Goal: Task Accomplishment & Management: Manage account settings

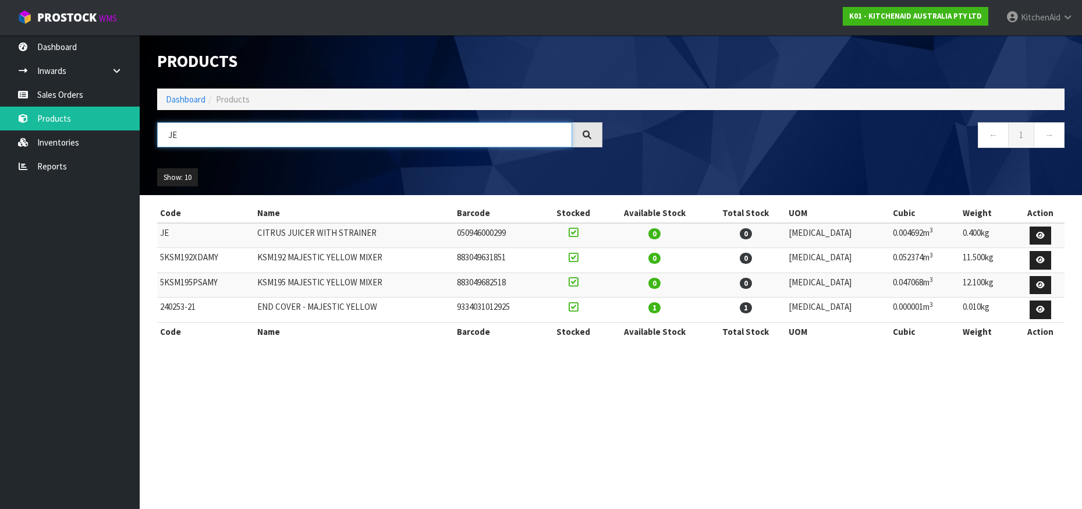
click at [182, 140] on input "JE" at bounding box center [364, 134] width 415 height 25
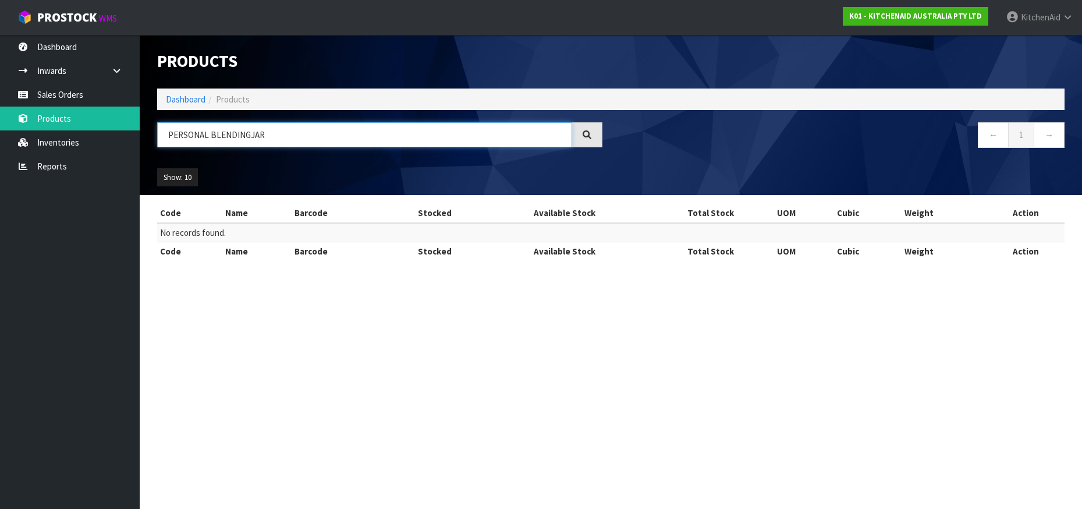
click at [248, 136] on input "PERSONAL BLENDINGJAR" at bounding box center [364, 134] width 415 height 25
click at [587, 134] on icon at bounding box center [587, 134] width 9 height 9
drag, startPoint x: 246, startPoint y: 139, endPoint x: 235, endPoint y: 139, distance: 11.1
click at [235, 139] on input "PERSONAL BLENDING JAR" at bounding box center [364, 134] width 415 height 25
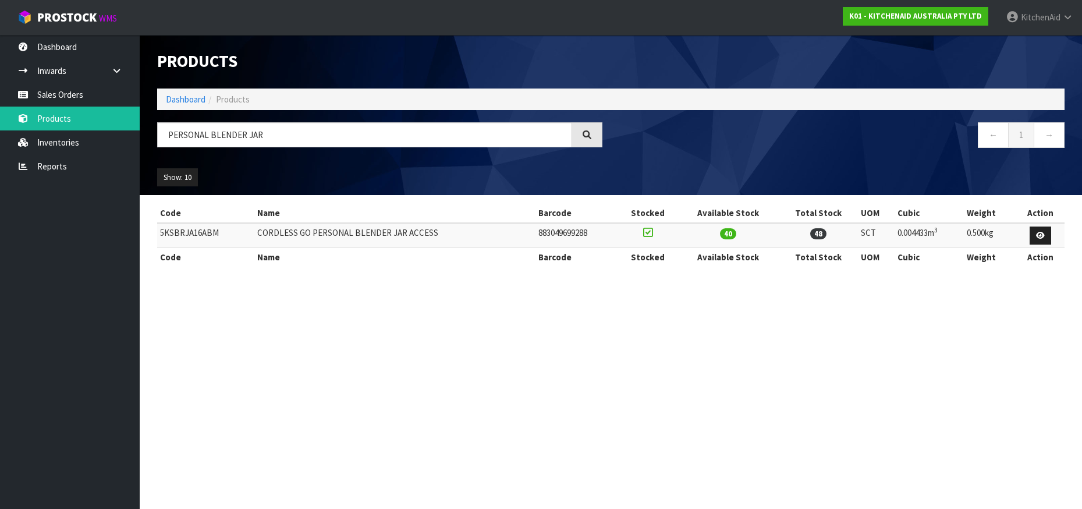
click at [180, 233] on td "5KSBRJA16ABM" at bounding box center [205, 235] width 97 height 25
copy td "5KSBRJA16ABM"
click at [183, 233] on td "5KSBRJA16ABM" at bounding box center [205, 235] width 97 height 25
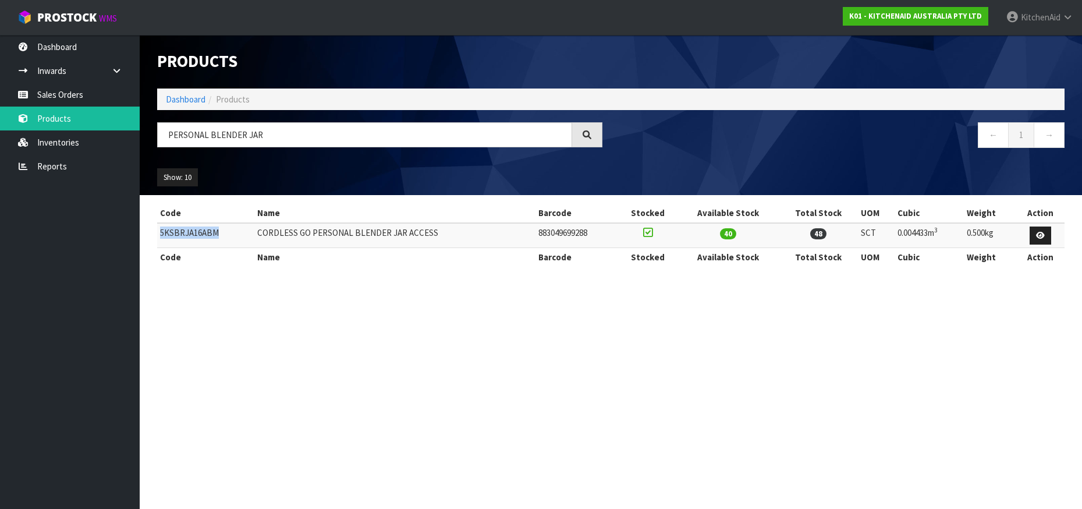
click at [180, 235] on td "5KSBRJA16ABM" at bounding box center [205, 235] width 97 height 25
drag, startPoint x: 440, startPoint y: 235, endPoint x: 432, endPoint y: 235, distance: 8.1
click at [432, 235] on td "CORDLESS GO PERSONAL BLENDER JAR ACCESS" at bounding box center [394, 235] width 281 height 25
drag, startPoint x: 595, startPoint y: 233, endPoint x: 157, endPoint y: 237, distance: 437.7
click at [157, 237] on tr "5KSBRJA16ABM CORDLESS GO PERSONAL BLENDER JAR ACCESS 883049699288 40 48 SCT 0.0…" at bounding box center [610, 235] width 907 height 25
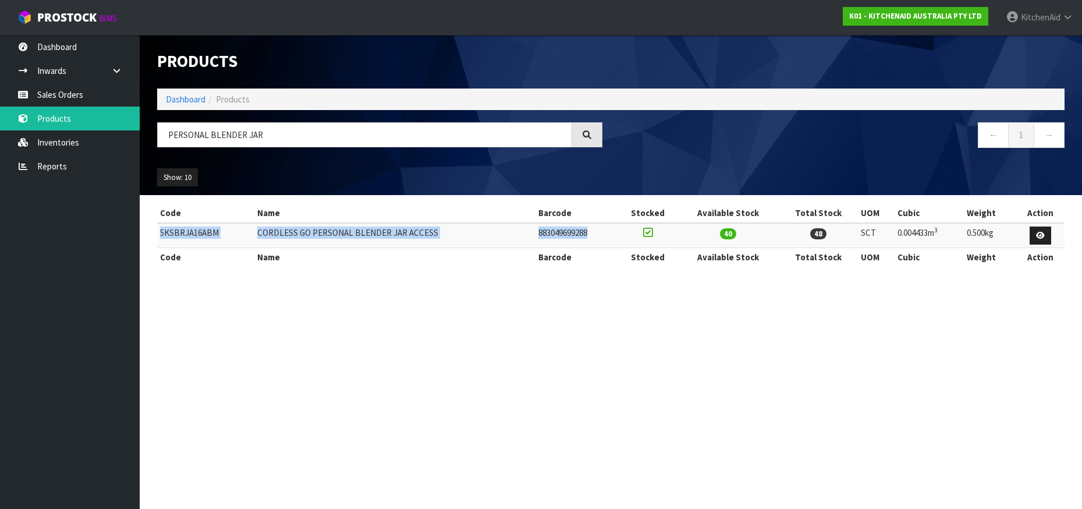
copy tr "5KSBRJA16ABM CORDLESS GO PERSONAL BLENDER JAR ACCESS 883049699288"
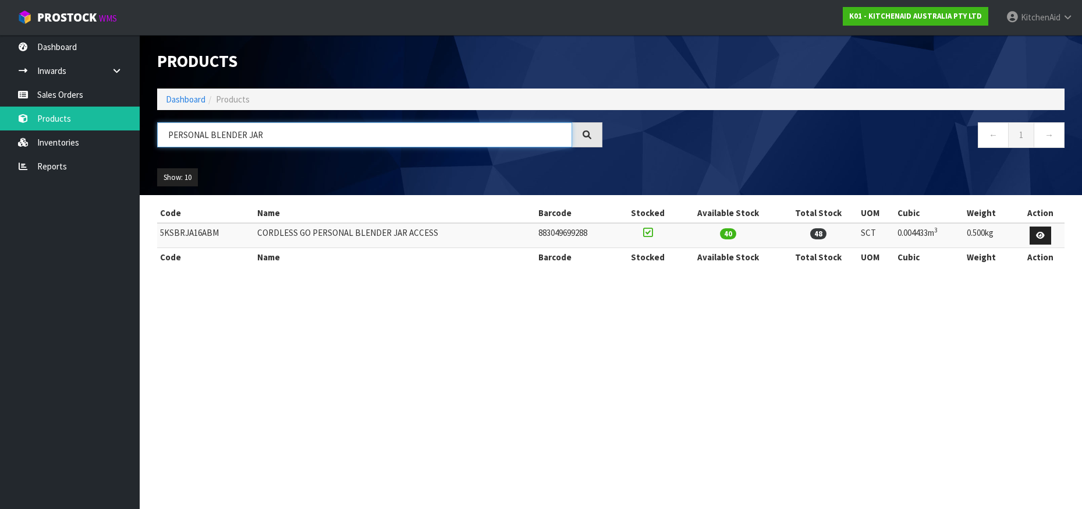
click at [188, 132] on input "PERSONAL BLENDER JAR" at bounding box center [364, 134] width 415 height 25
paste input "5KRB12A"
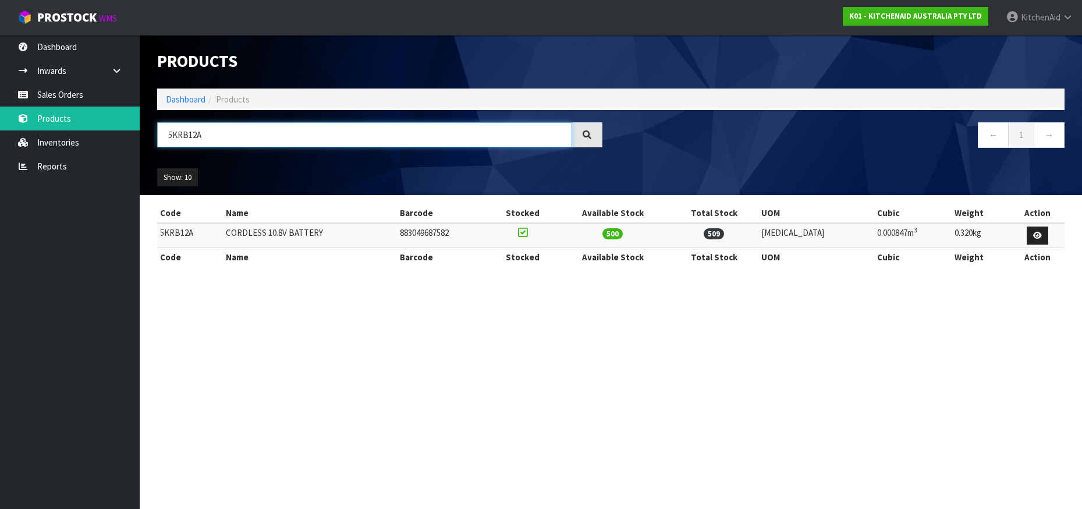
click at [186, 137] on input "5KRB12A" at bounding box center [364, 134] width 415 height 25
paste input "SMC895AER"
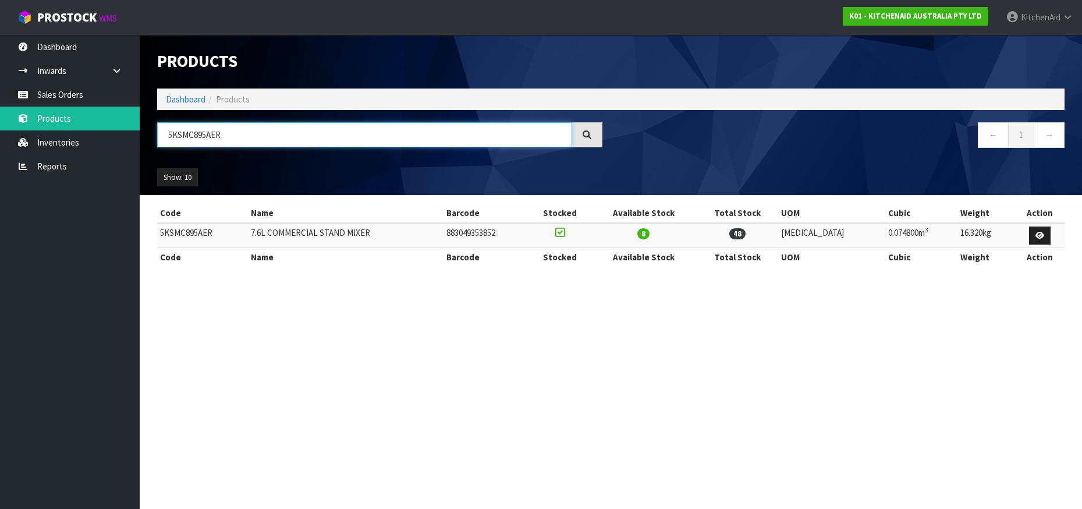
click at [189, 130] on input "5KSMC895AER" at bounding box center [364, 134] width 415 height 25
paste input "K5AWW"
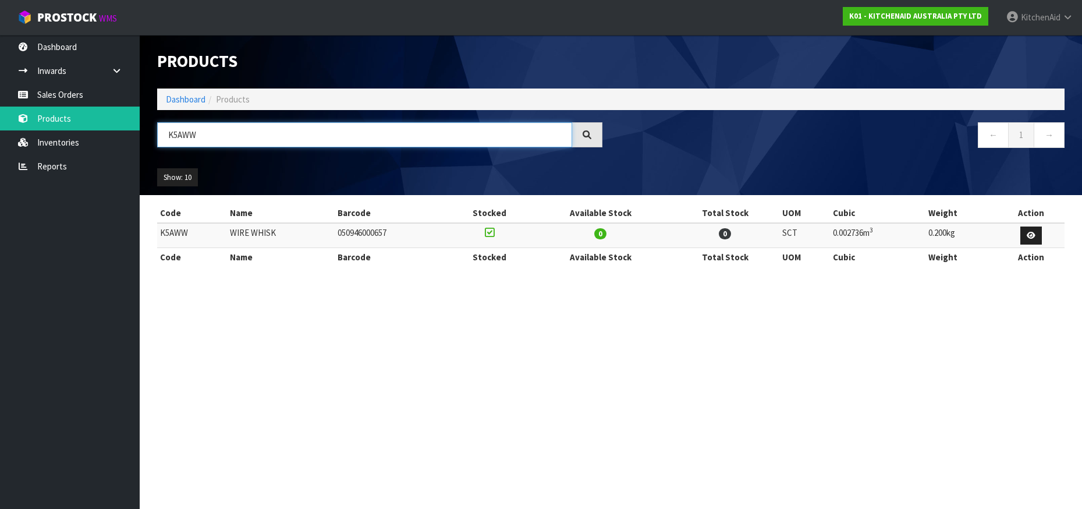
click at [189, 136] on input "K5AWW" at bounding box center [364, 134] width 415 height 25
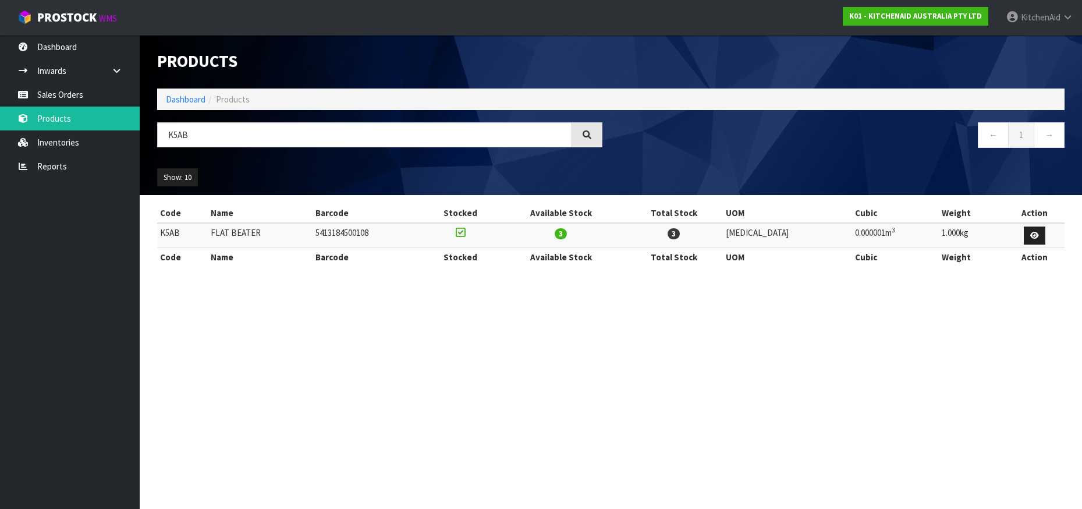
click at [169, 233] on td "K5AB" at bounding box center [182, 235] width 51 height 25
copy td "K5AB"
click at [170, 139] on input "K5AB" at bounding box center [364, 134] width 415 height 25
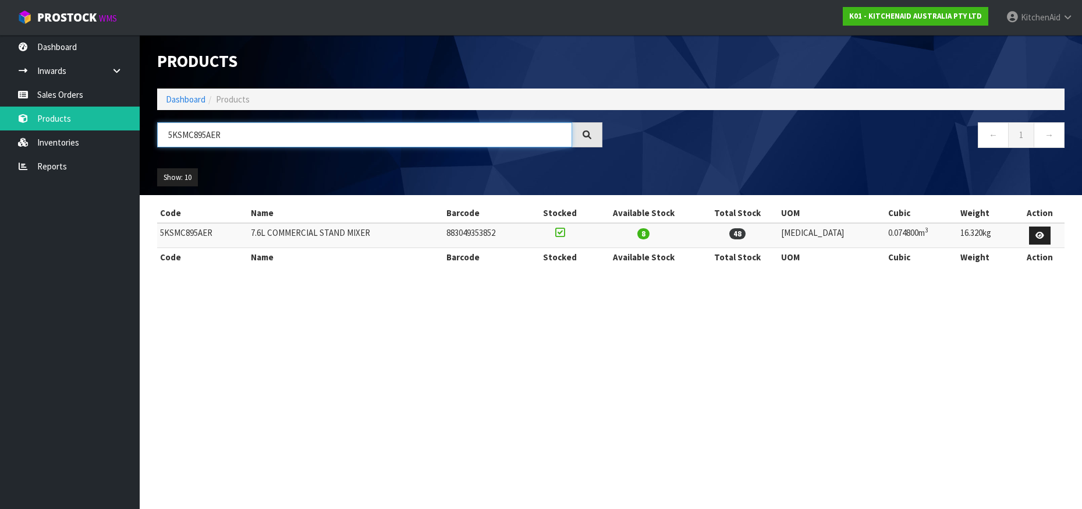
type input "5KSMC895AER"
click at [181, 230] on td "5KSMC895AER" at bounding box center [202, 235] width 91 height 25
copy td "5KSMC895AER"
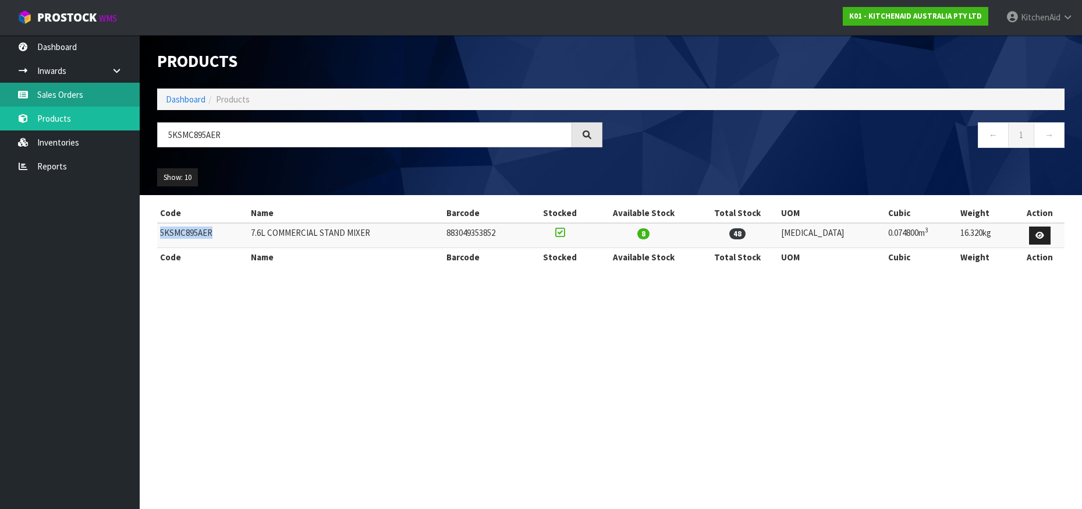
click at [52, 93] on link "Sales Orders" at bounding box center [70, 95] width 140 height 24
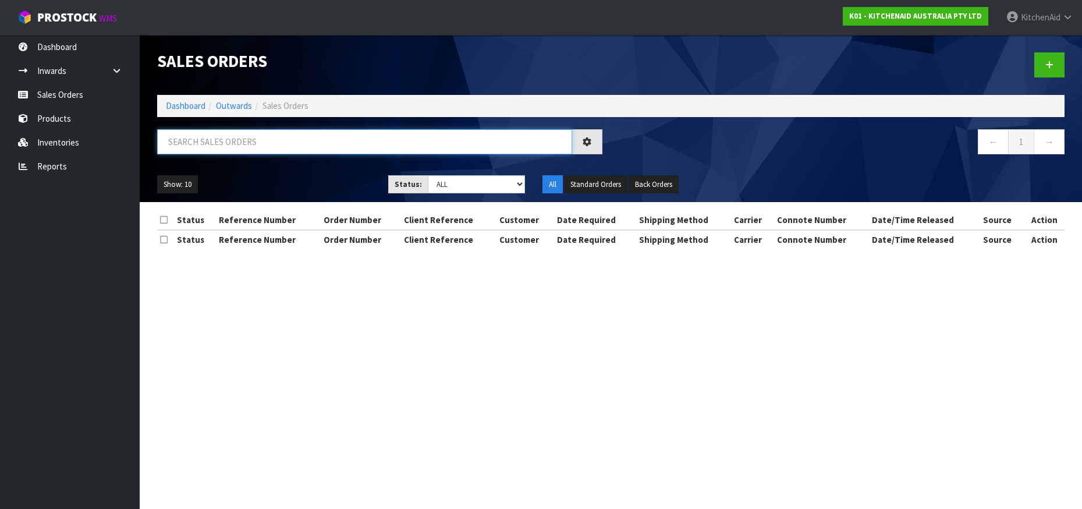
click at [167, 132] on input "text" at bounding box center [364, 141] width 415 height 25
paste input "HSN-7167"
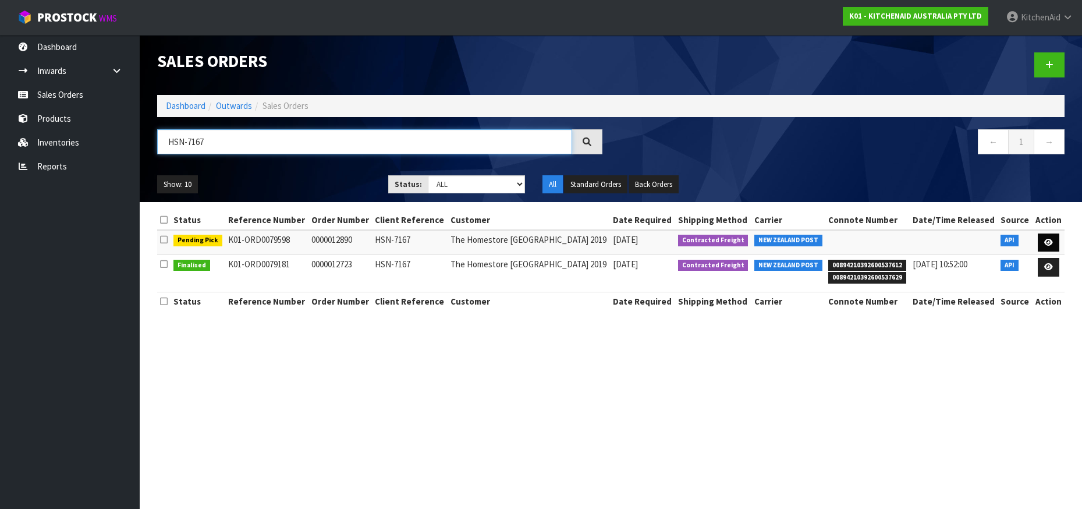
type input "HSN-7167"
click at [1051, 244] on icon at bounding box center [1048, 243] width 9 height 8
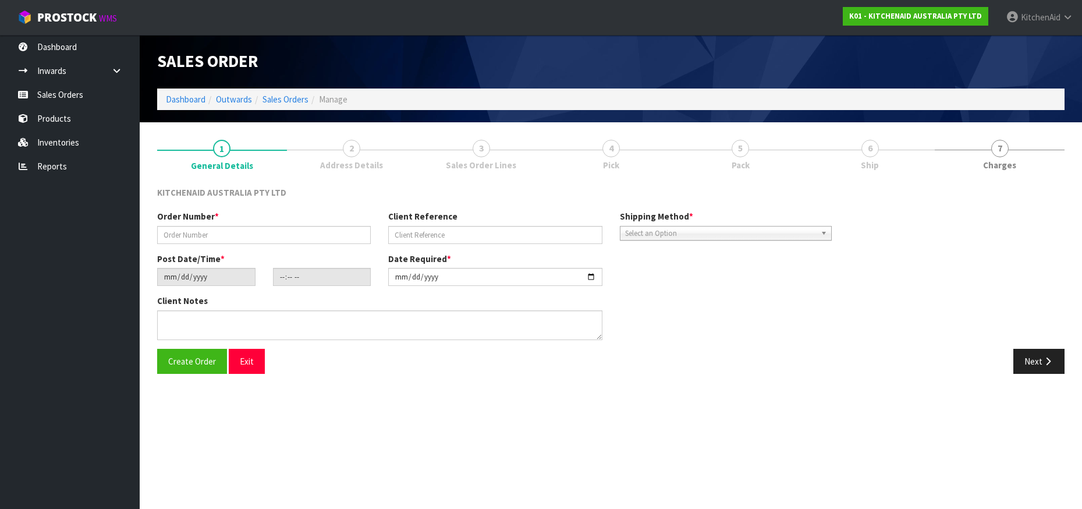
click at [738, 150] on span "5" at bounding box center [740, 148] width 17 height 17
type input "0000012890"
type input "HSN-7167"
type input "[DATE]"
type input "11:34:19.000"
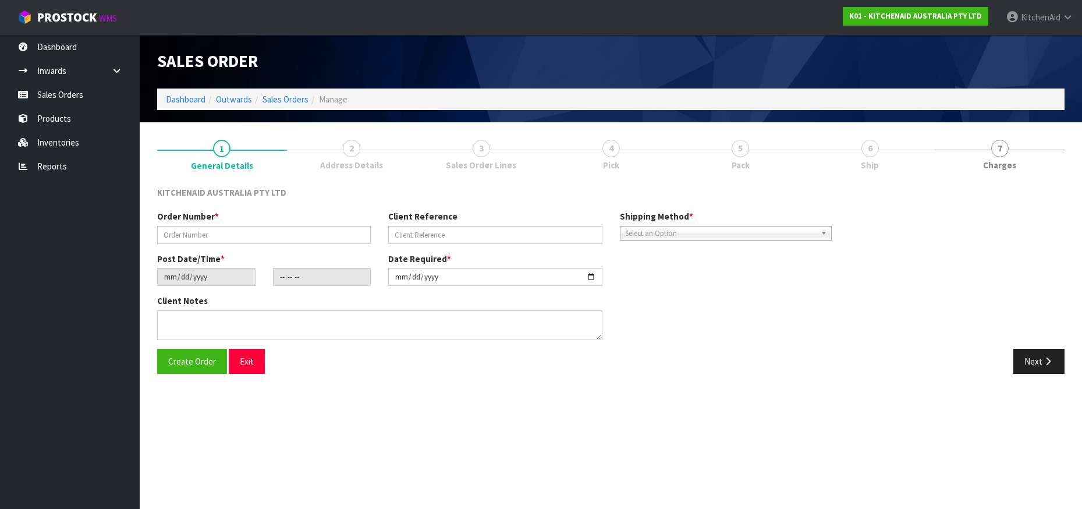
type input "[DATE]"
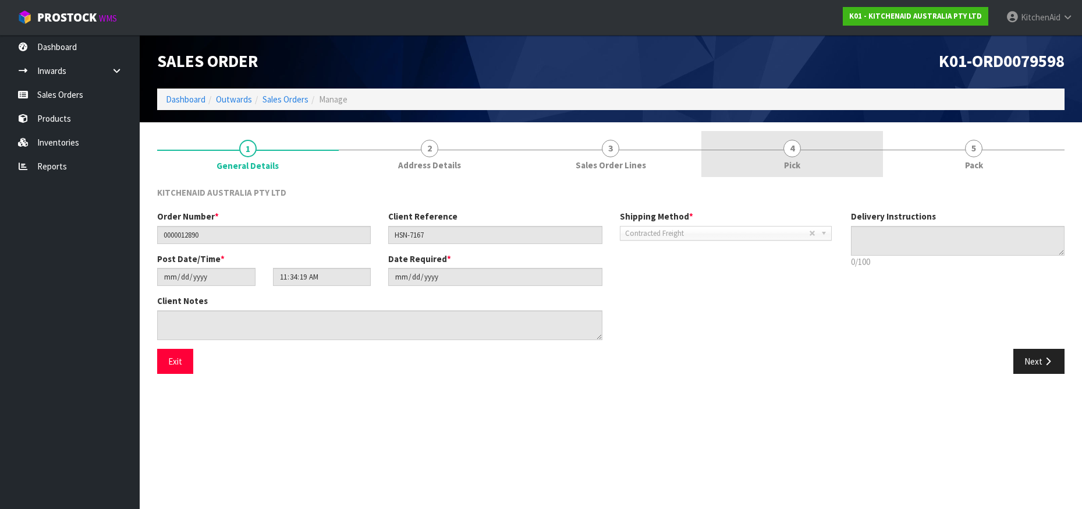
click at [793, 148] on span "4" at bounding box center [791, 148] width 17 height 17
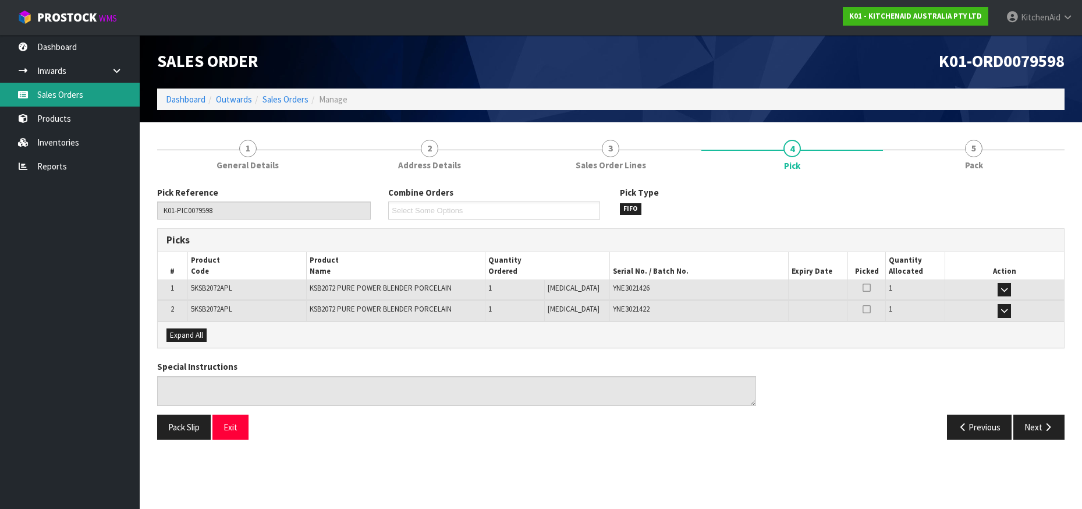
click at [62, 96] on link "Sales Orders" at bounding box center [70, 95] width 140 height 24
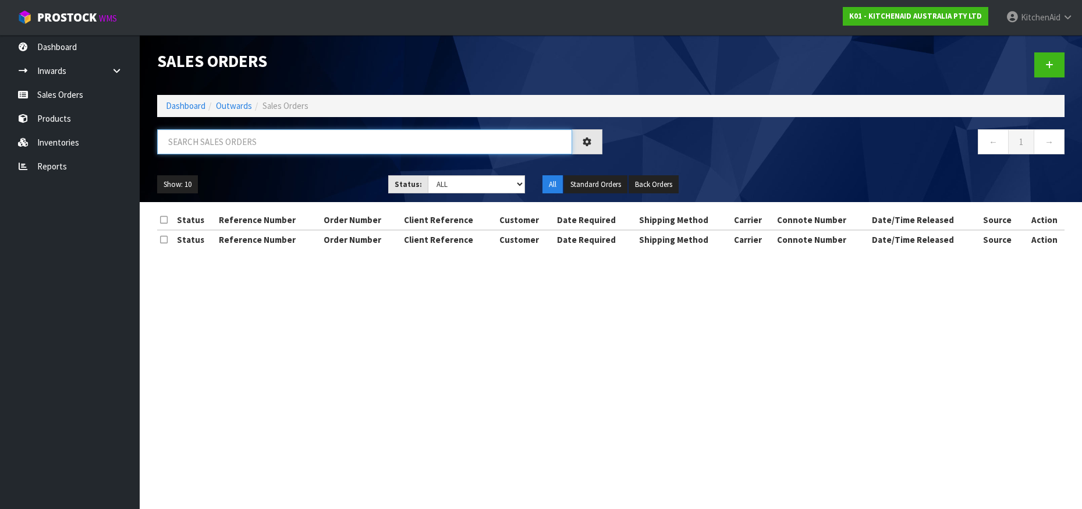
click at [198, 143] on input "text" at bounding box center [364, 141] width 415 height 25
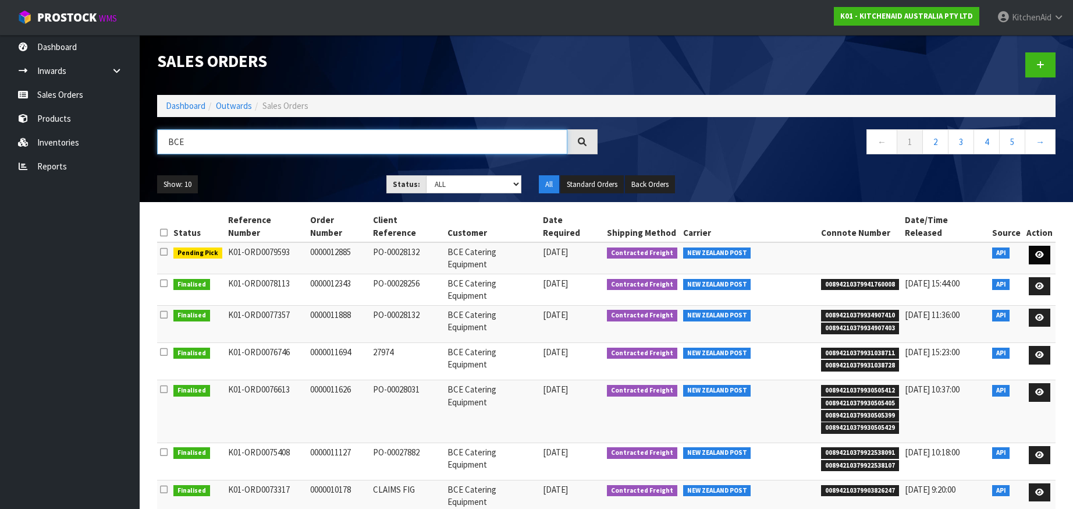
type input "BCE"
click at [1040, 251] on icon at bounding box center [1039, 255] width 9 height 8
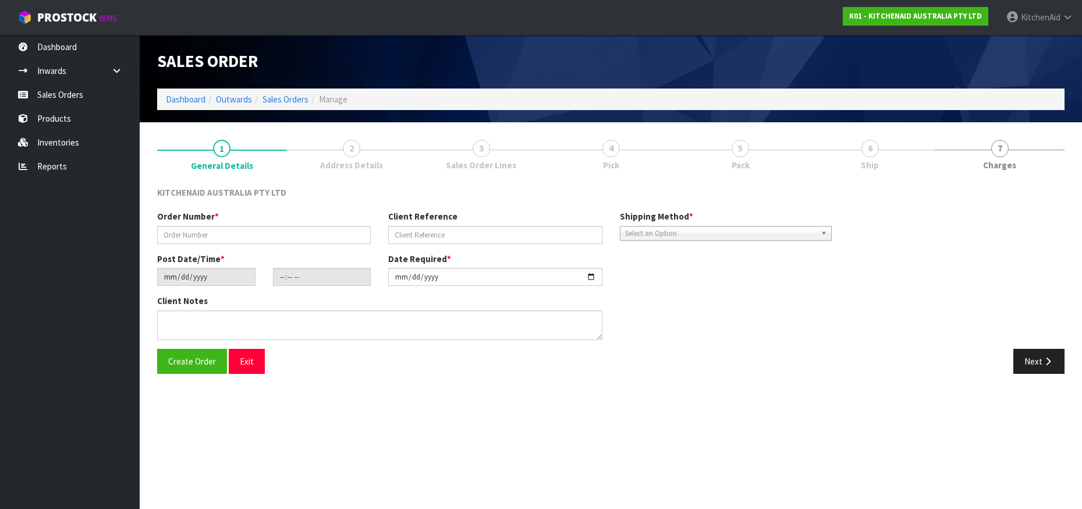
type input "0000012885"
type input "PO-00028132"
type input "[DATE]"
type input "11:34:04.000"
type input "[DATE]"
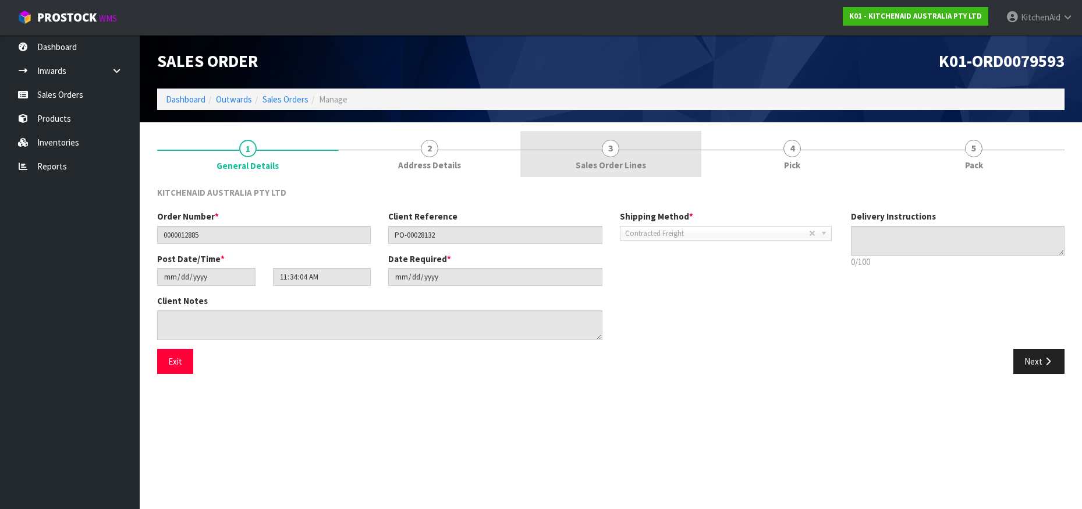
click at [612, 147] on span "3" at bounding box center [610, 148] width 17 height 17
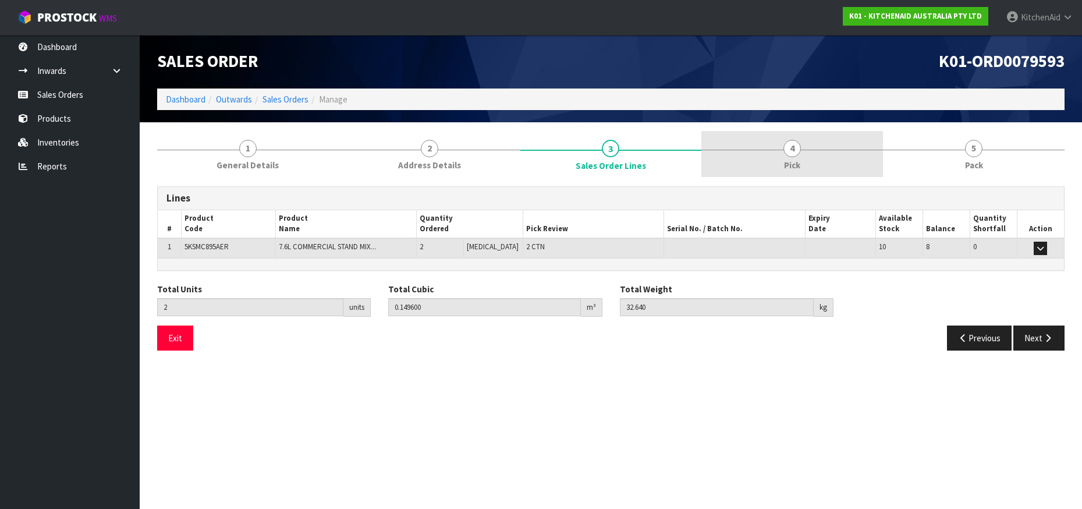
click at [791, 149] on span "4" at bounding box center [791, 148] width 17 height 17
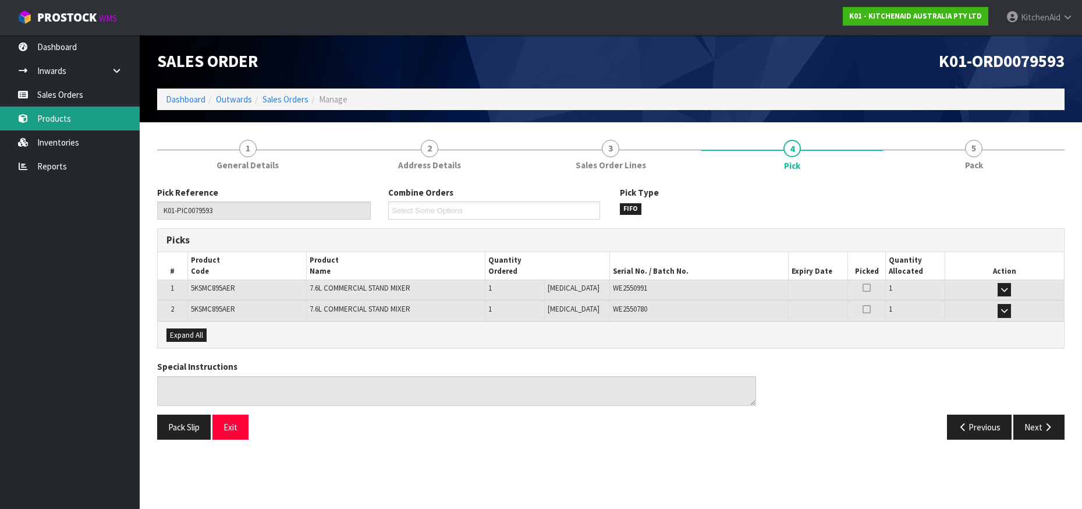
click at [49, 120] on link "Products" at bounding box center [70, 119] width 140 height 24
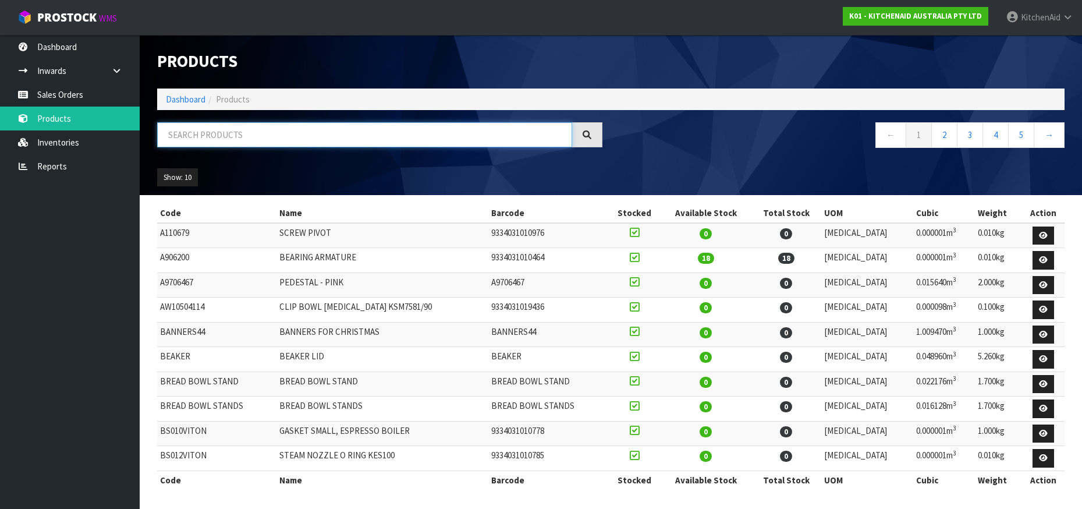
click at [219, 141] on input "text" at bounding box center [364, 134] width 415 height 25
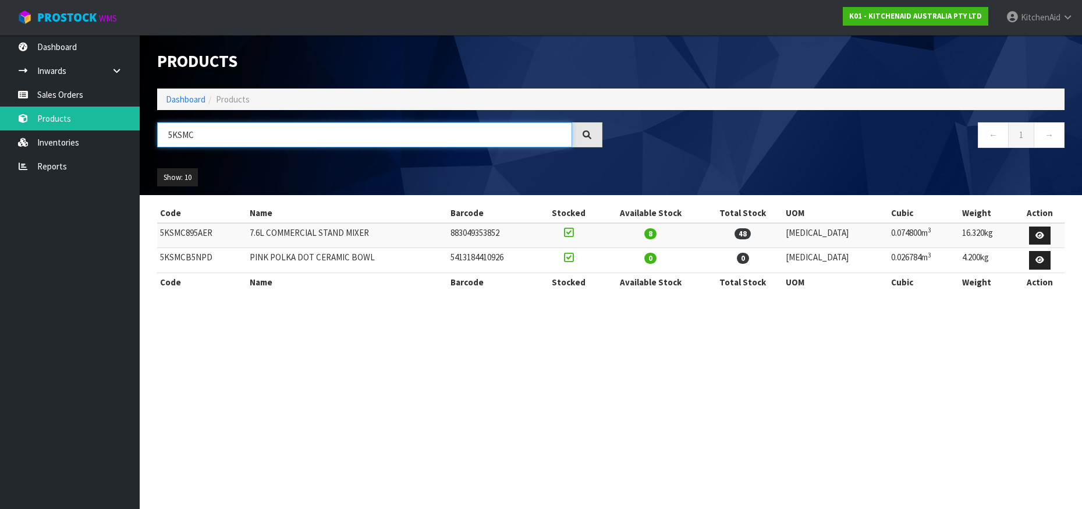
type input "5KSMC"
